Goal: Use online tool/utility: Use online tool/utility

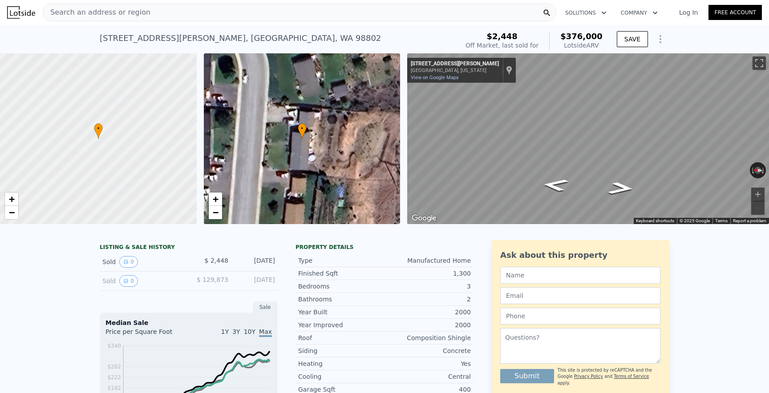
click at [123, 8] on span "Search an address or region" at bounding box center [96, 12] width 107 height 11
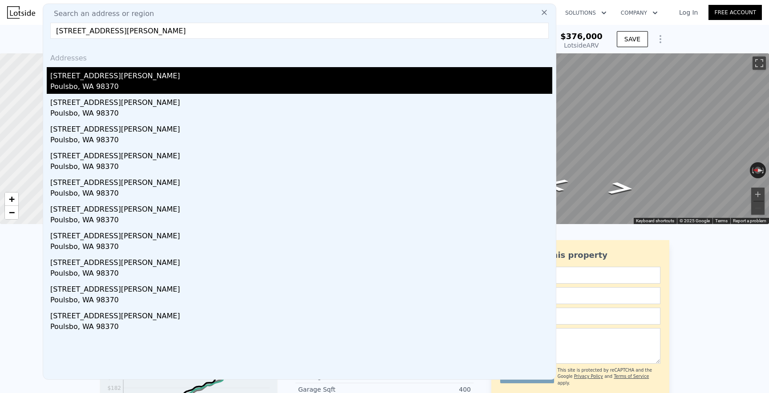
type input "[STREET_ADDRESS][PERSON_NAME]"
click at [111, 83] on div "Poulsbo, WA 98370" at bounding box center [301, 87] width 502 height 12
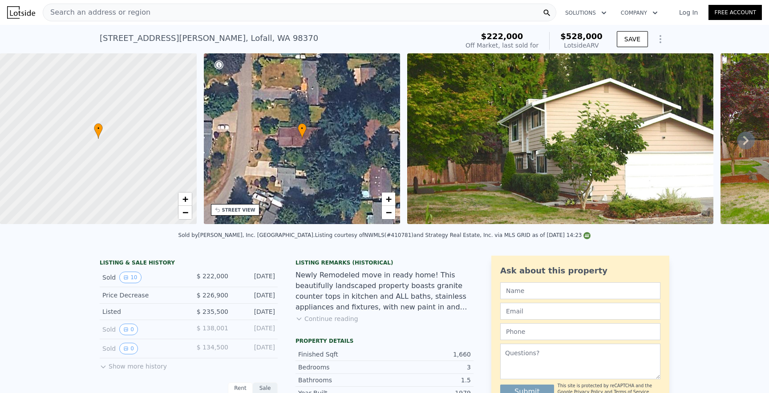
click at [233, 19] on div "Search an address or region" at bounding box center [299, 13] width 513 height 18
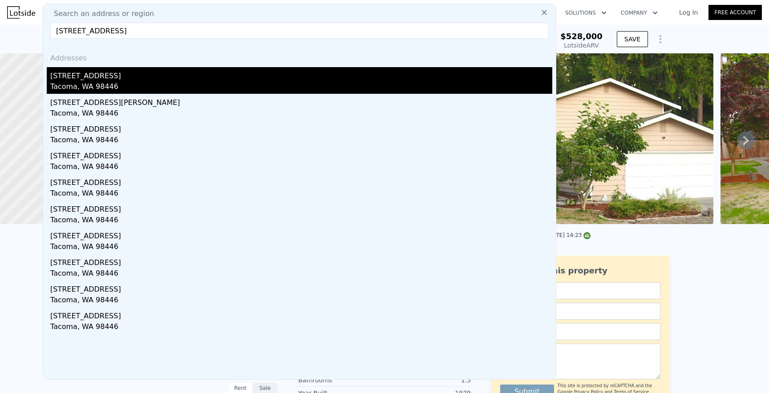
type input "[STREET_ADDRESS]"
click at [157, 81] on div "[STREET_ADDRESS]" at bounding box center [301, 74] width 502 height 14
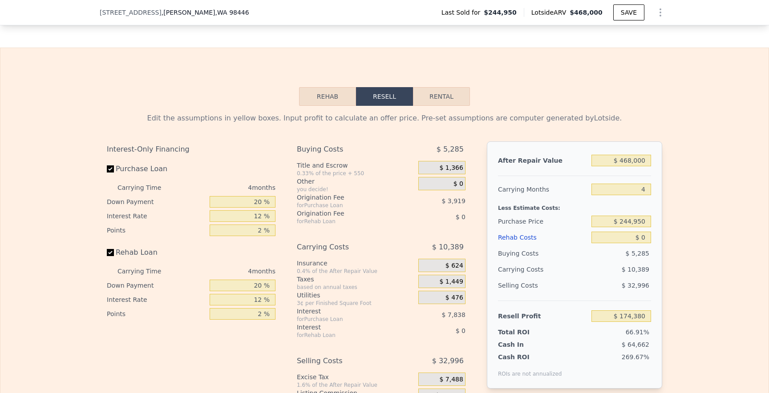
scroll to position [1316, 0]
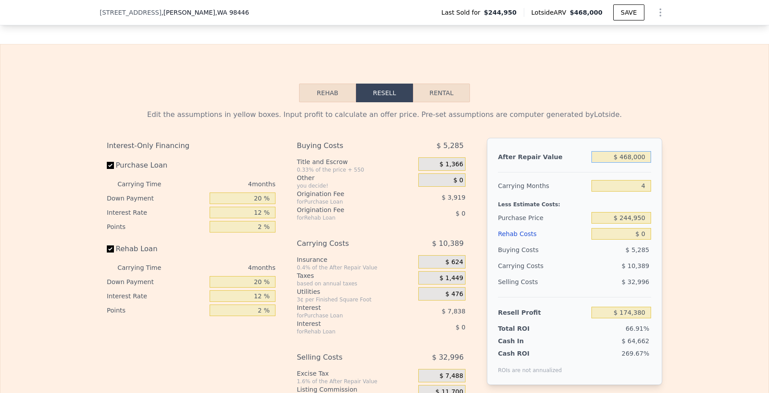
click at [629, 158] on input "$ 468,000" at bounding box center [621, 157] width 60 height 12
type input "$ 48,000"
type input "-$ 215,942"
type input "$ 488,000"
type input "$ 192,966"
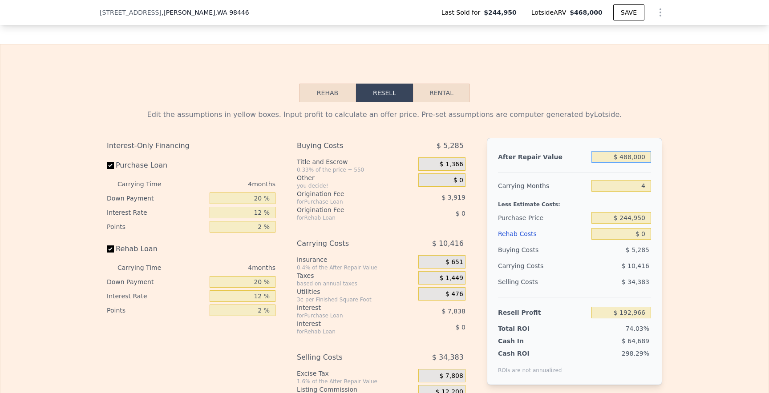
type input "$ 488,000"
click at [644, 217] on input "$ 244,950" at bounding box center [621, 218] width 60 height 12
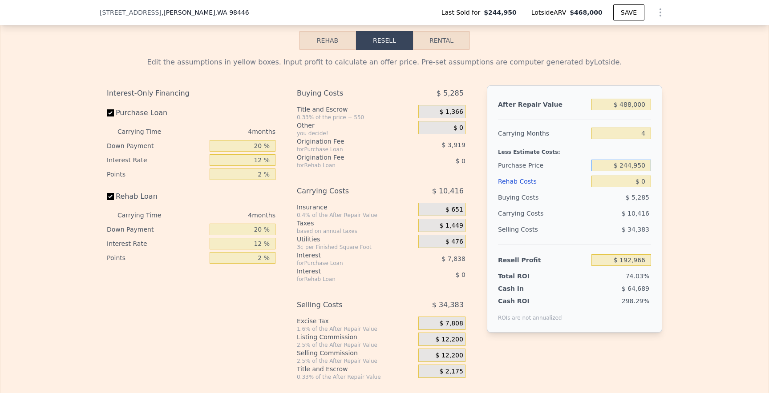
scroll to position [1376, 0]
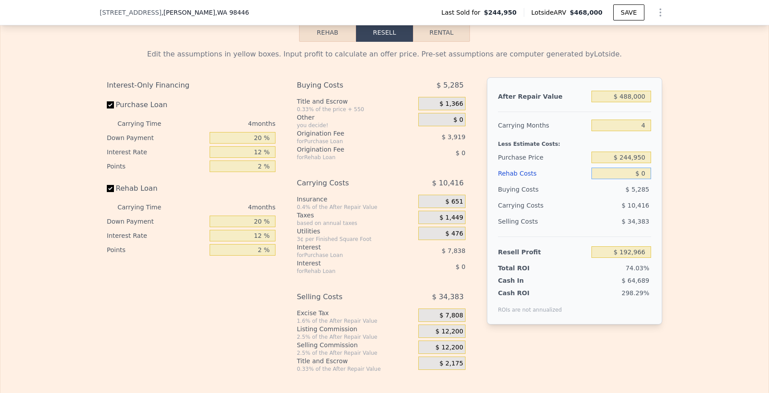
click at [646, 175] on input "$ 0" at bounding box center [621, 174] width 60 height 12
type input "$ 2"
type input "$ 192,964"
type input "$ 25"
type input "$ 192,941"
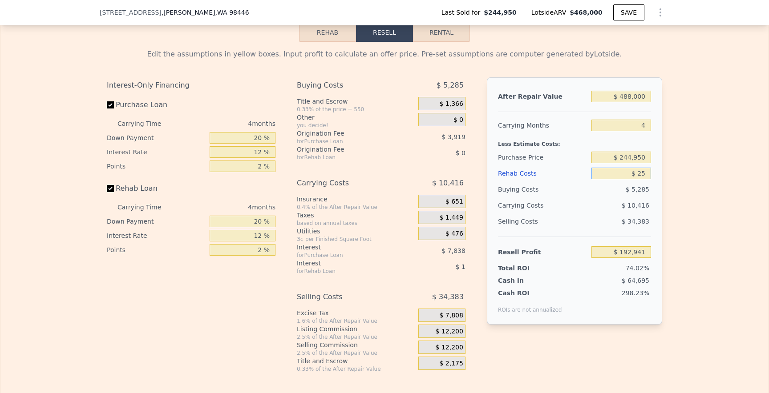
type input "$ 250"
type input "$ 192,704"
type input "$ 2,500"
type input "$ 190,346"
type input "$ 25,000"
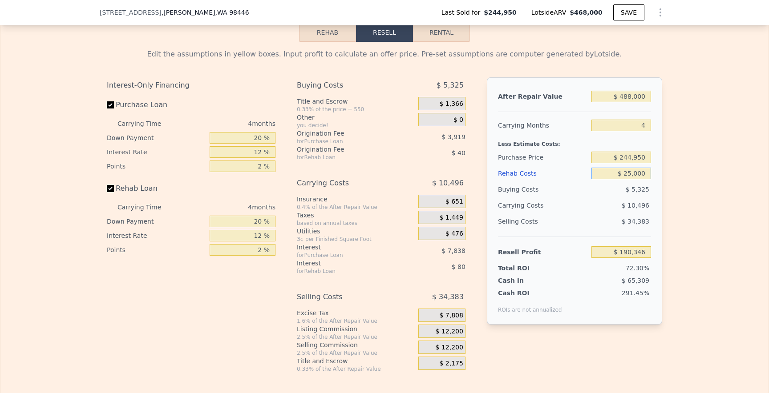
type input "$ 166,766"
type input "$ 25,000"
click at [599, 216] on div "$ 34,383" at bounding box center [621, 222] width 60 height 16
click at [625, 159] on input "$ 244,950" at bounding box center [621, 158] width 60 height 12
type input "$ 330,000"
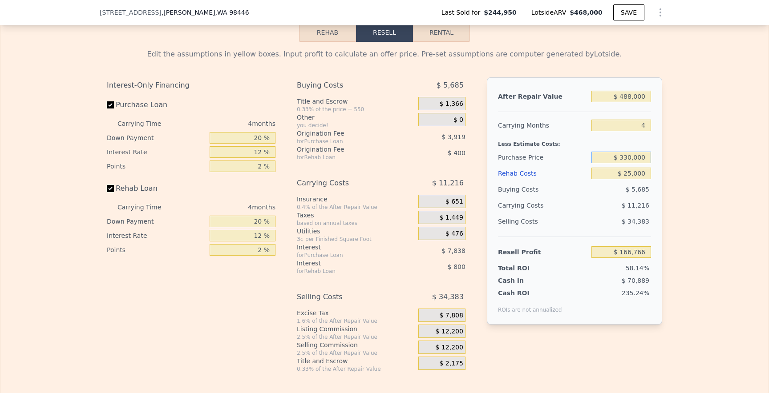
type input "$ 77,352"
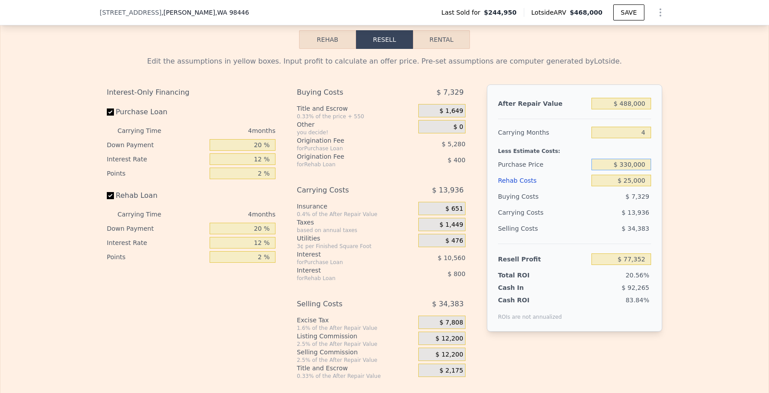
scroll to position [1364, 0]
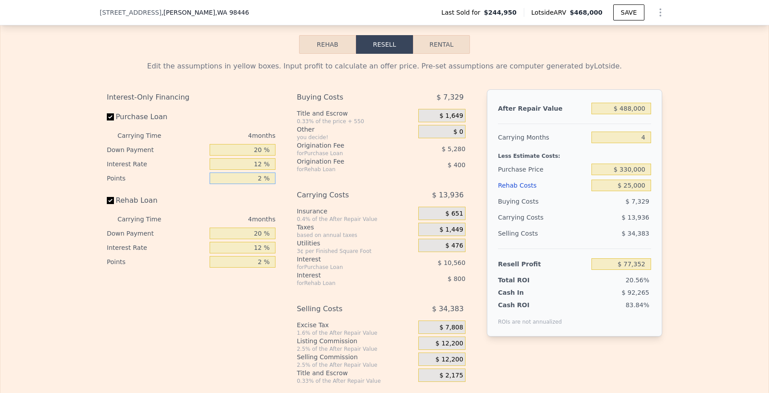
click at [262, 180] on input "2 %" at bounding box center [243, 179] width 66 height 12
type input "3 %"
type input "$ 74,712"
type input "3 %"
click at [261, 164] on input "12 %" at bounding box center [243, 164] width 66 height 12
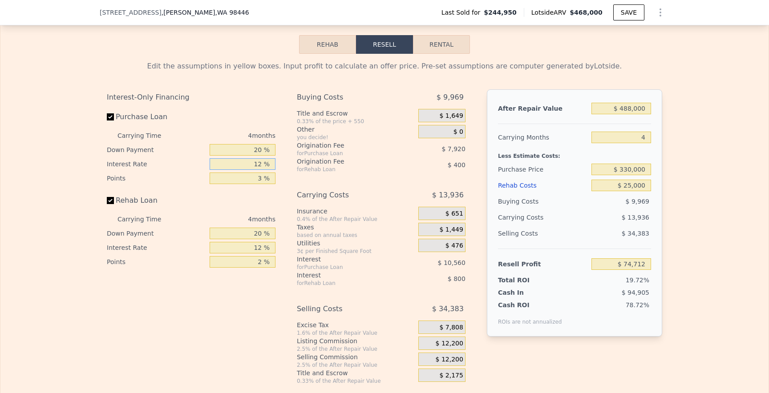
type input "1 %"
type input "$ 84,392"
type input "15 %"
type input "$ 72,072"
type input "15 %"
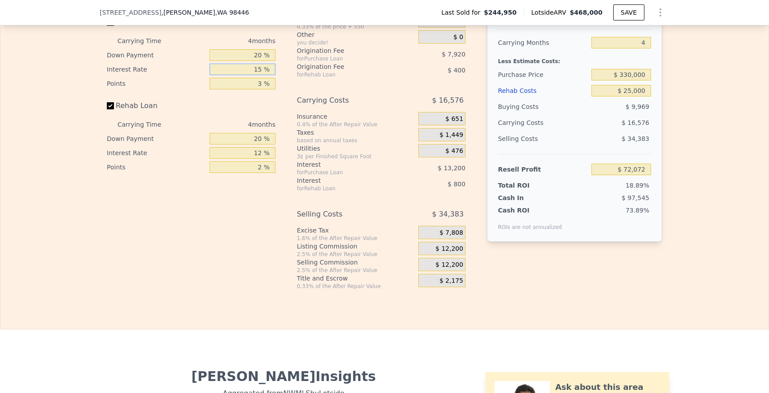
scroll to position [1375, 0]
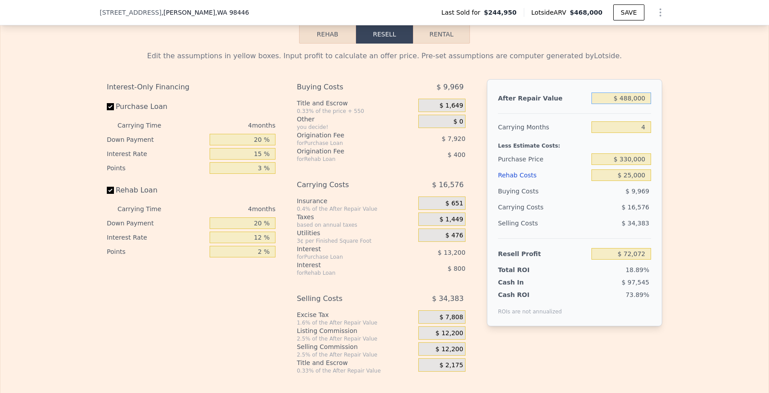
click at [627, 99] on input "$ 488,000" at bounding box center [621, 99] width 60 height 12
type input "$ 48,000"
type input "-$ 336,836"
type input "$ 8,000"
type input "-$ 374,010"
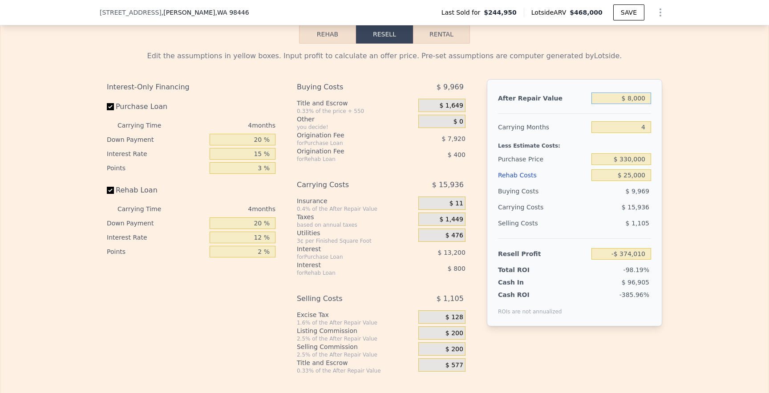
type input "$ 000"
type input "-$ 381,444"
type input "$ 5,000"
type input "-$ 376,798"
type input "-$ 5,000"
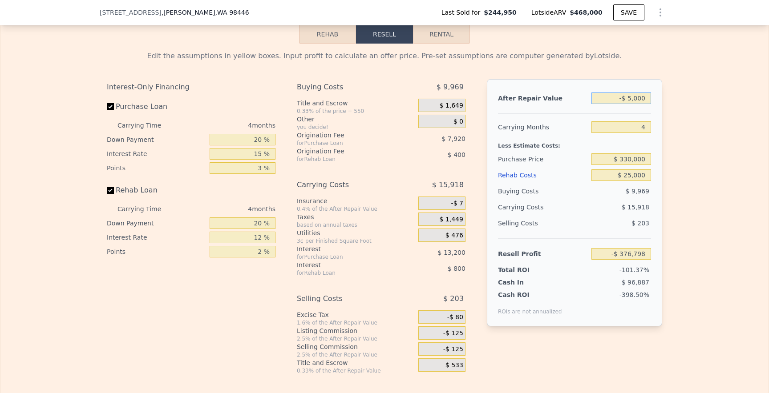
type input "-$ 386,090"
type input "$ 5,000"
type input "-$ 376,798"
type input "$ 50,000"
type input "-$ 334,978"
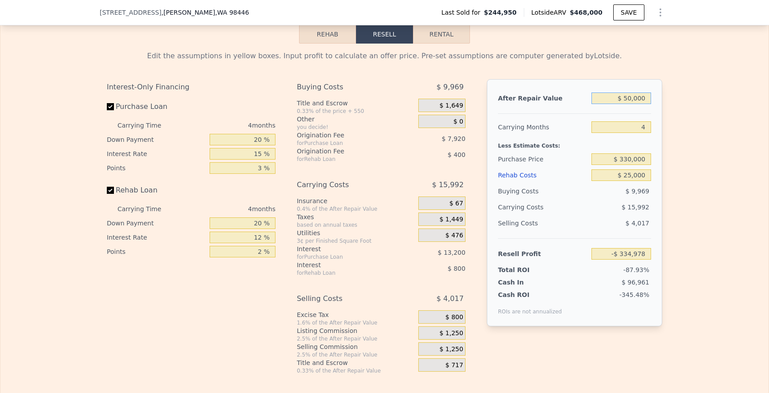
type input "$ 500,000"
type input "$ 83,224"
type input "$ 500,000"
click at [631, 177] on input "$ 25,000" at bounding box center [621, 175] width 60 height 12
type input "$ 2,000"
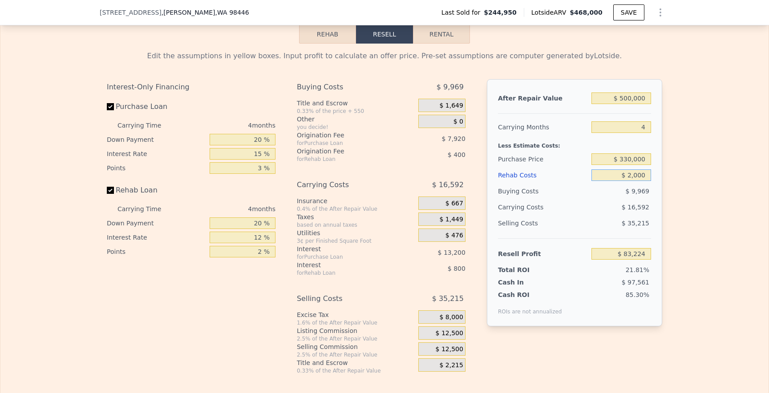
type input "$ 107,328"
type input "$ 20,000"
type input "$ 88,464"
type input "$ 20,000"
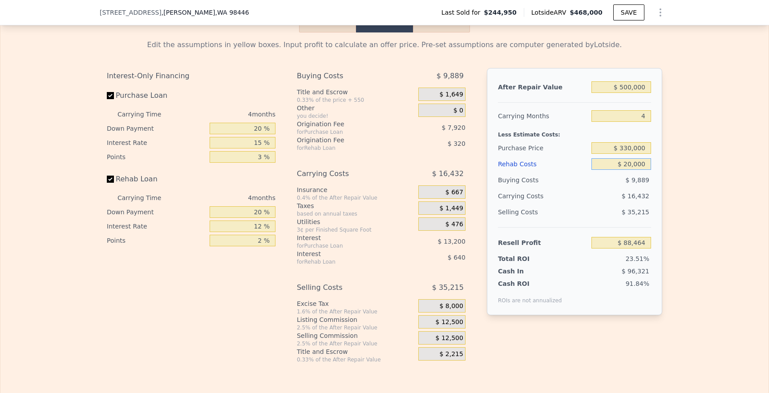
scroll to position [1383, 0]
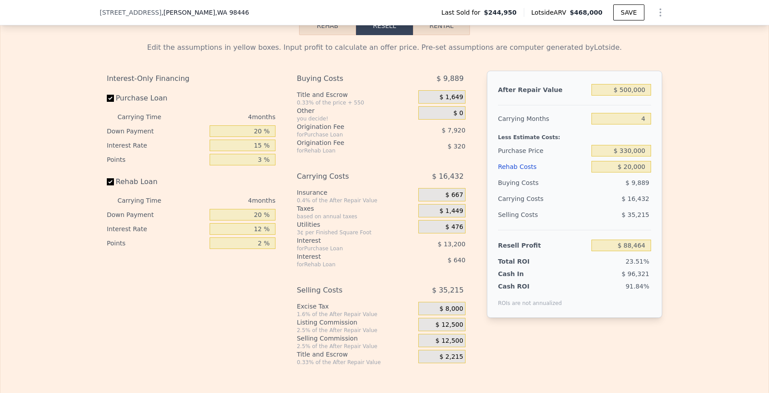
click at [621, 218] on div "$ 35,215" at bounding box center [621, 215] width 60 height 16
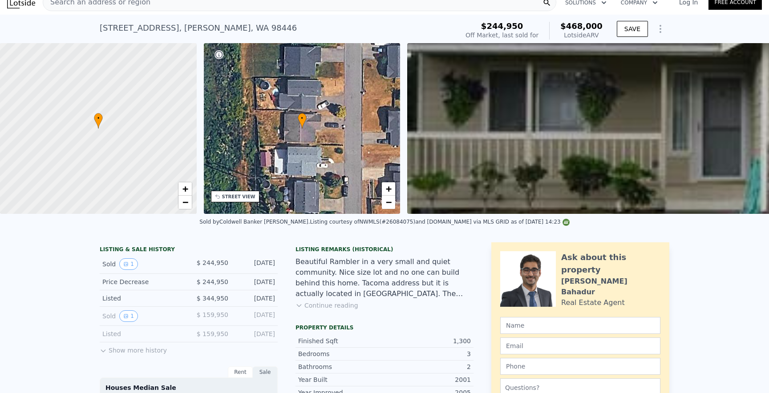
scroll to position [0, 0]
